Goal: Obtain resource: Obtain resource

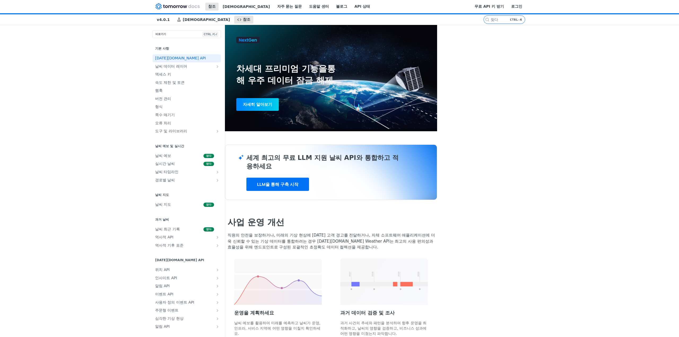
click at [155, 60] on font "[DATE][DOMAIN_NAME] API" at bounding box center [180, 58] width 51 height 4
click at [504, 8] on font "무료 API 키 받기" at bounding box center [488, 6] width 29 height 4
click at [522, 8] on font "로그인" at bounding box center [516, 6] width 11 height 4
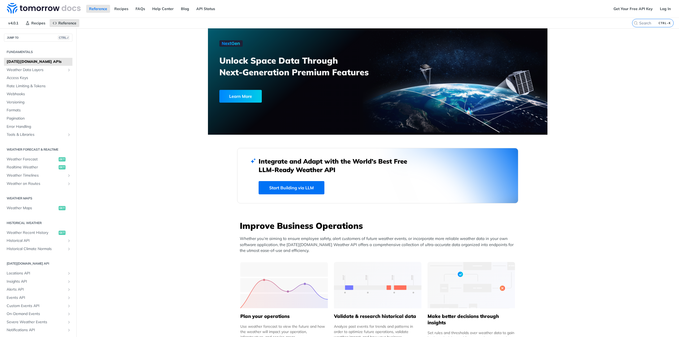
click at [619, 11] on link "Get Your Free API Key" at bounding box center [632, 9] width 45 height 8
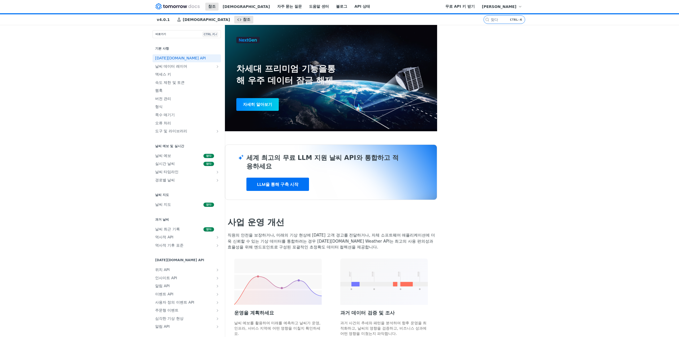
click at [522, 9] on icon "button" at bounding box center [520, 7] width 4 height 4
click at [474, 8] on font "무료 API 키 받기" at bounding box center [459, 6] width 29 height 4
